Goal: Transaction & Acquisition: Download file/media

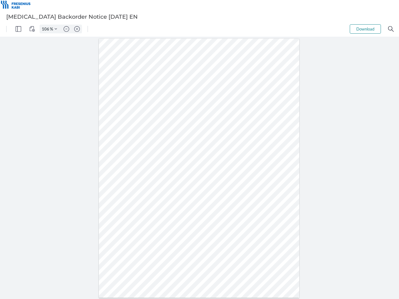
click at [18, 29] on img "Panel" at bounding box center [19, 29] width 6 height 6
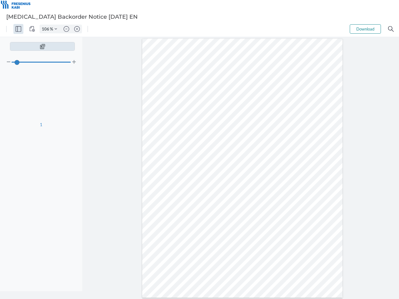
click at [32, 29] on img "View Controls" at bounding box center [32, 29] width 6 height 6
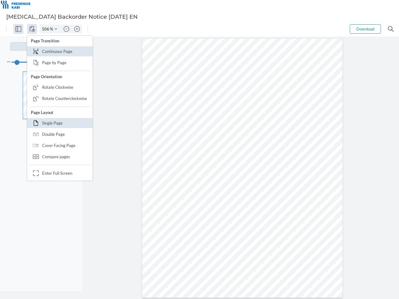
click at [46, 29] on input "106" at bounding box center [45, 29] width 10 height 6
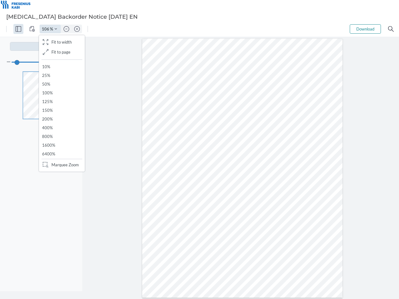
click at [56, 29] on img "Zoom Controls" at bounding box center [56, 29] width 2 height 2
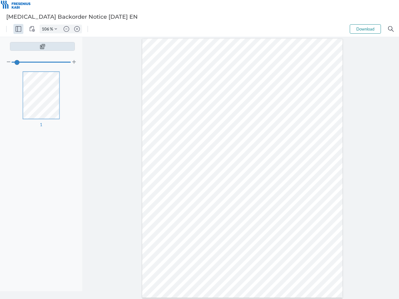
click at [66, 29] on img "Zoom out" at bounding box center [67, 29] width 6 height 6
click at [77, 29] on img "Zoom in" at bounding box center [77, 29] width 6 height 6
type input "106"
click at [365, 29] on button "Download" at bounding box center [364, 28] width 31 height 9
click at [391, 29] on img "Search" at bounding box center [391, 29] width 6 height 6
